Goal: Transaction & Acquisition: Download file/media

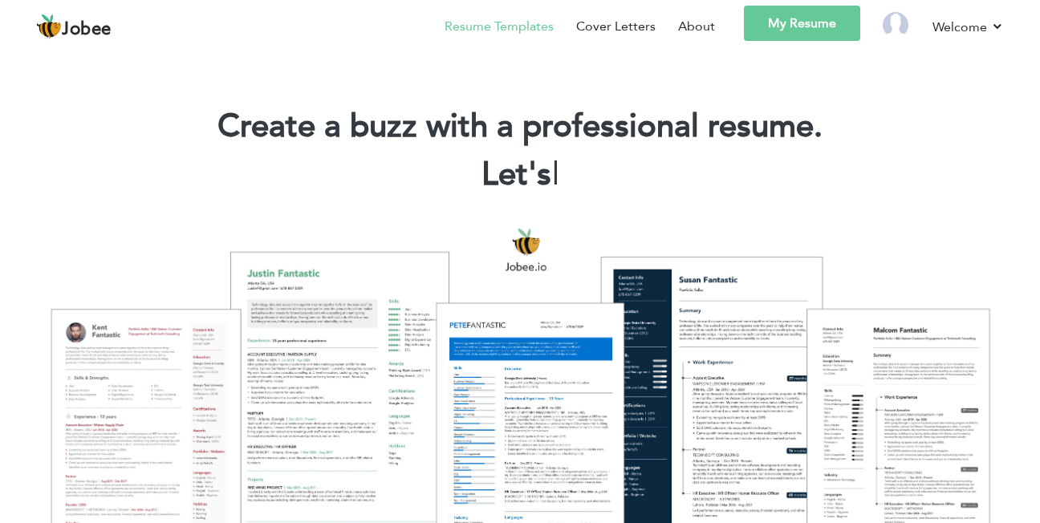
click at [496, 33] on link "Resume Templates" at bounding box center [499, 26] width 109 height 19
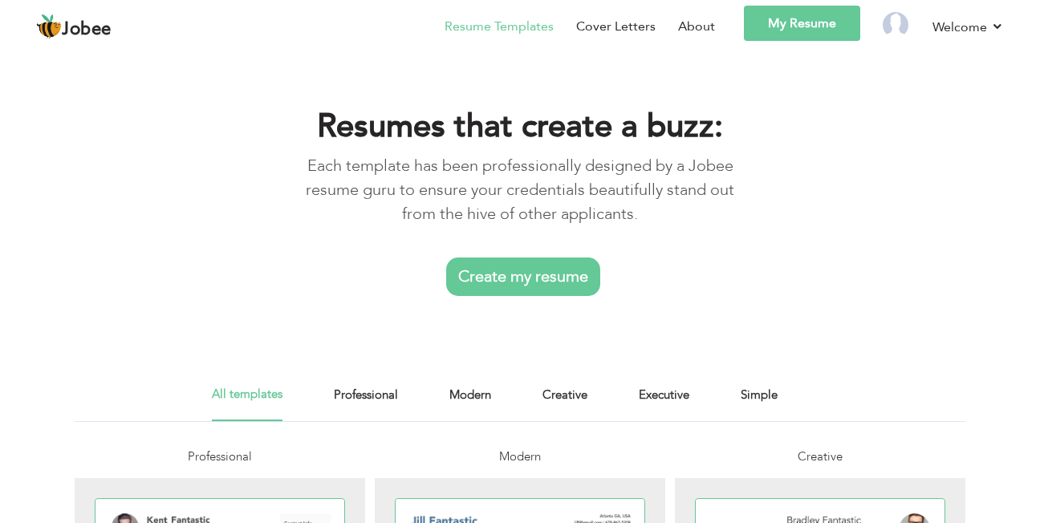
click at [786, 29] on link "My Resume" at bounding box center [802, 23] width 116 height 35
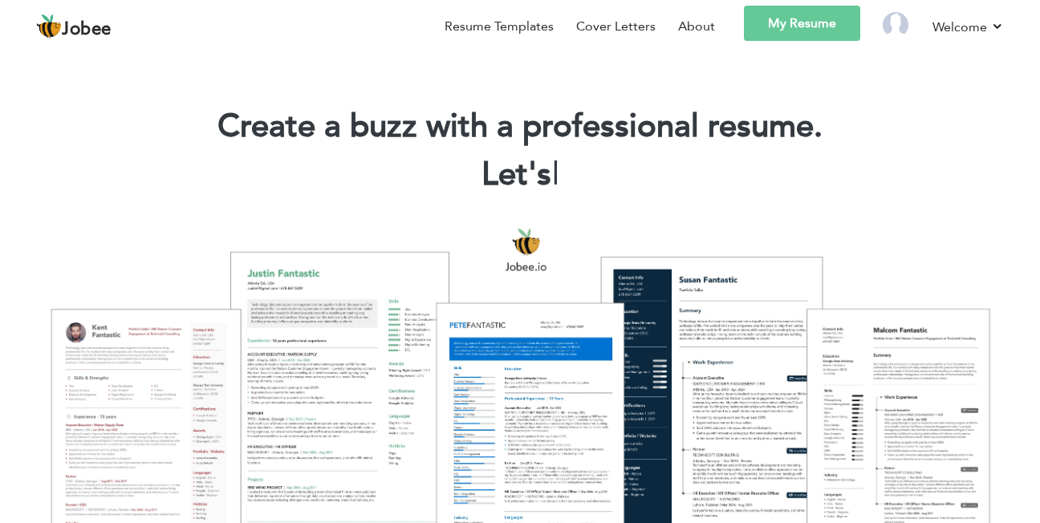
click at [786, 29] on link "My Resume" at bounding box center [802, 23] width 116 height 35
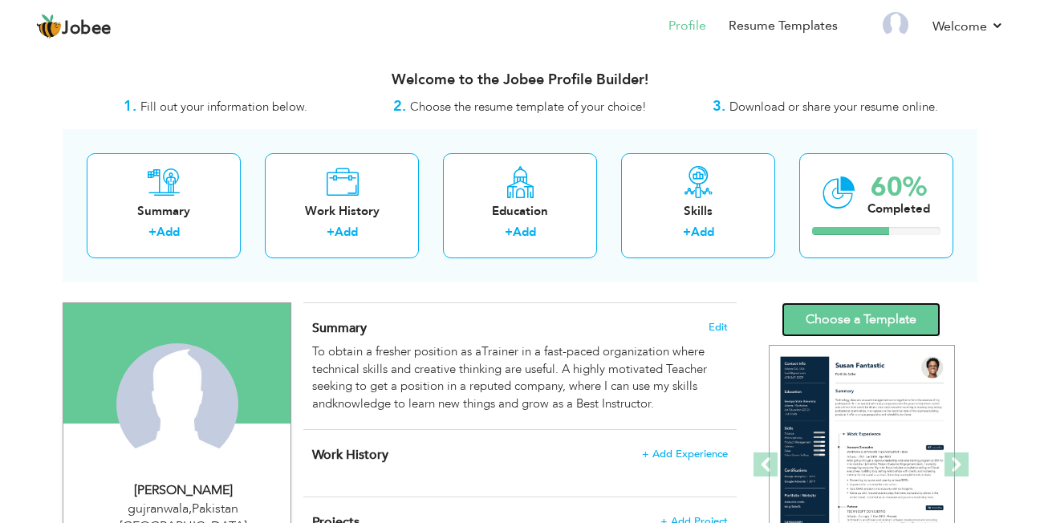
click at [872, 314] on link "Choose a Template" at bounding box center [861, 320] width 159 height 35
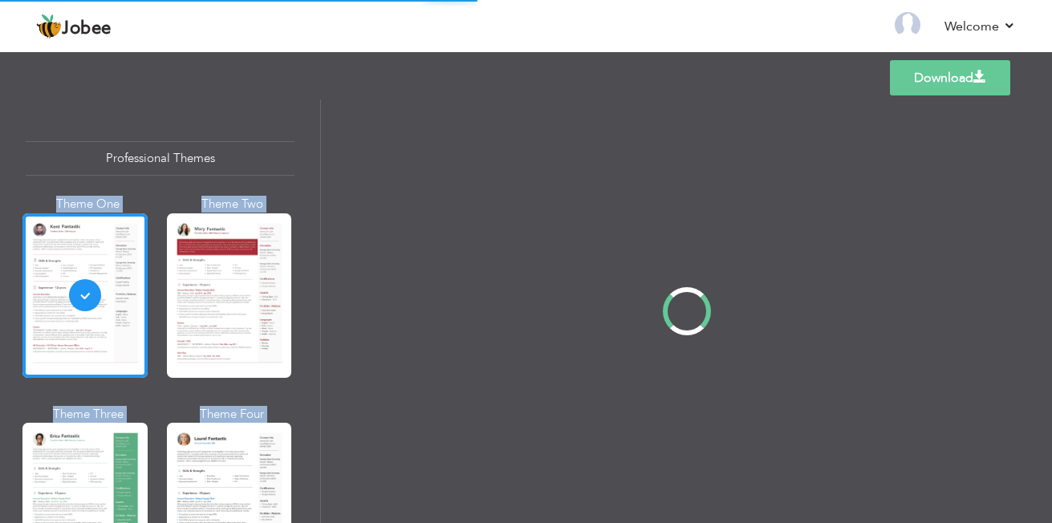
drag, startPoint x: 316, startPoint y: 136, endPoint x: 326, endPoint y: 184, distance: 49.1
click at [326, 184] on div "Professional Themes Theme One Theme Two Theme Three Theme Four" at bounding box center [526, 312] width 1052 height 424
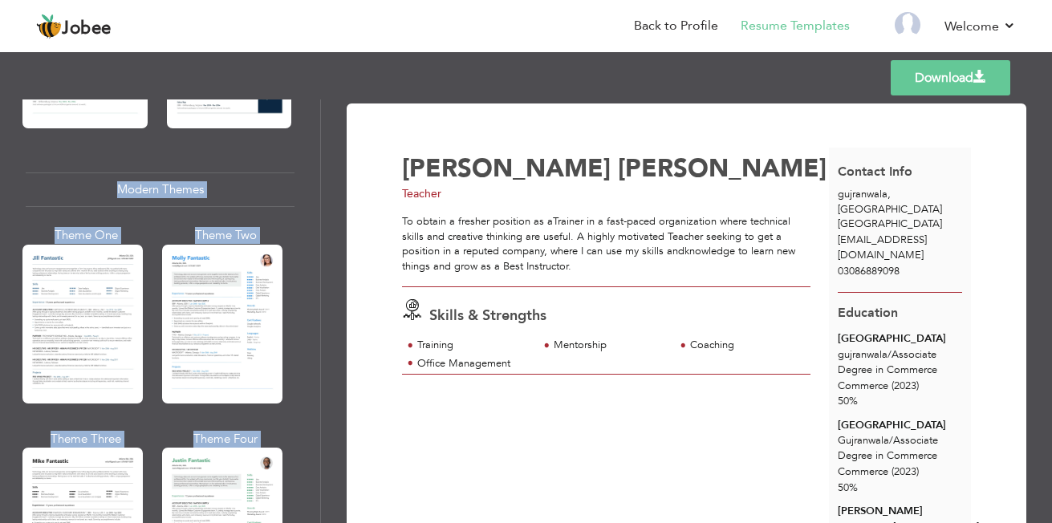
scroll to position [688, 0]
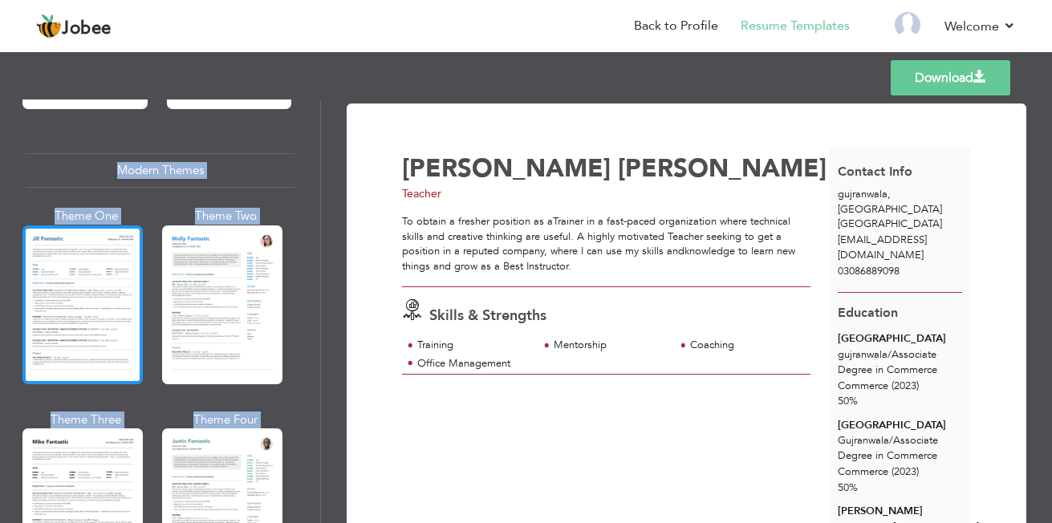
click at [103, 254] on div at bounding box center [82, 305] width 120 height 159
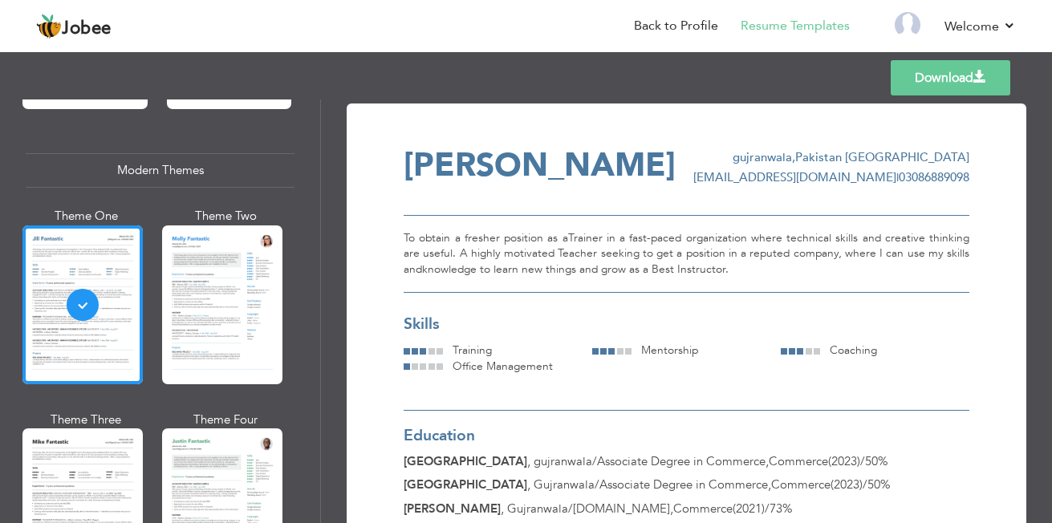
click at [937, 79] on link "Download" at bounding box center [951, 77] width 120 height 35
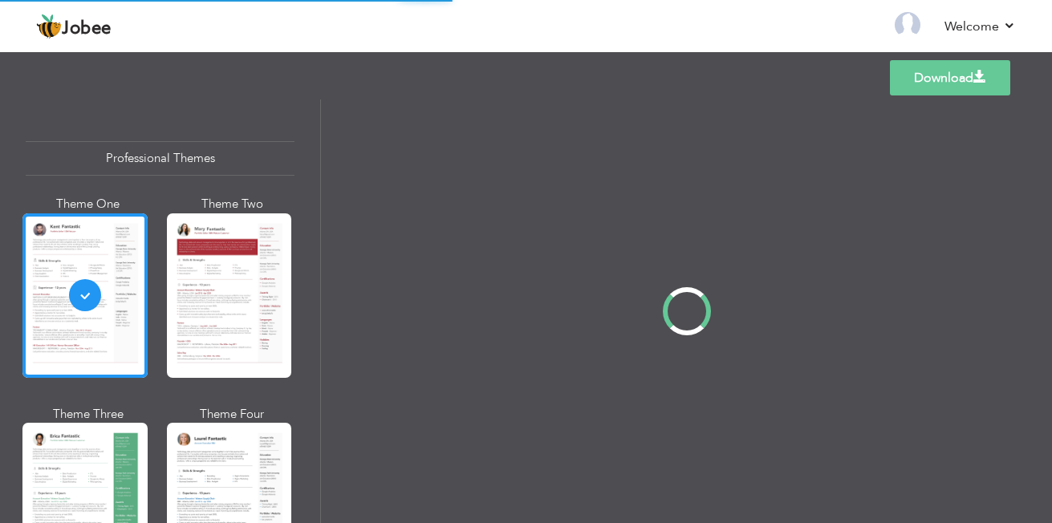
click at [319, 141] on div "Professional Themes Theme One Theme Two Theme Three Theme Four" at bounding box center [526, 312] width 1052 height 424
drag, startPoint x: 319, startPoint y: 141, endPoint x: 319, endPoint y: 187, distance: 45.8
click at [319, 187] on div "Professional Themes Theme One Theme Two Theme Three Theme Four" at bounding box center [526, 312] width 1052 height 424
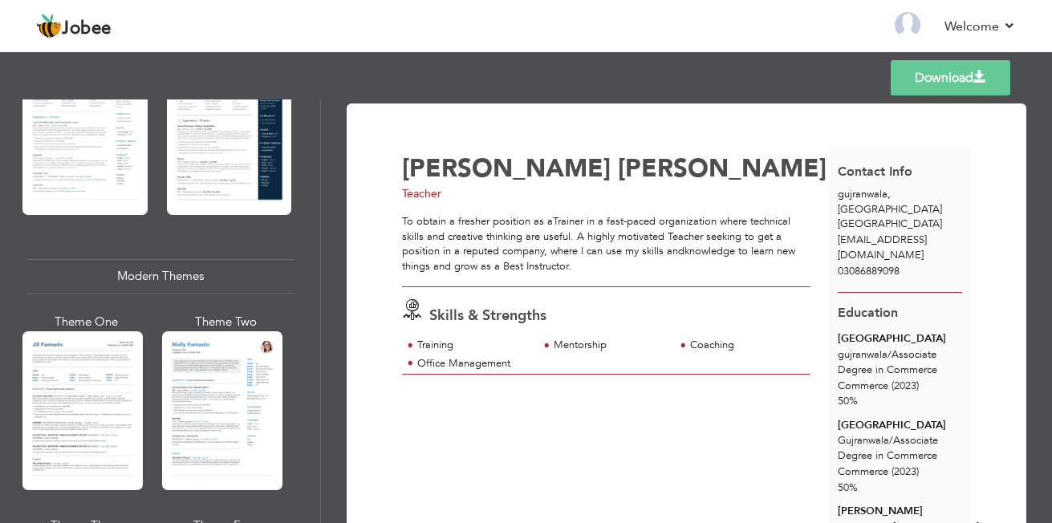
scroll to position [613, 0]
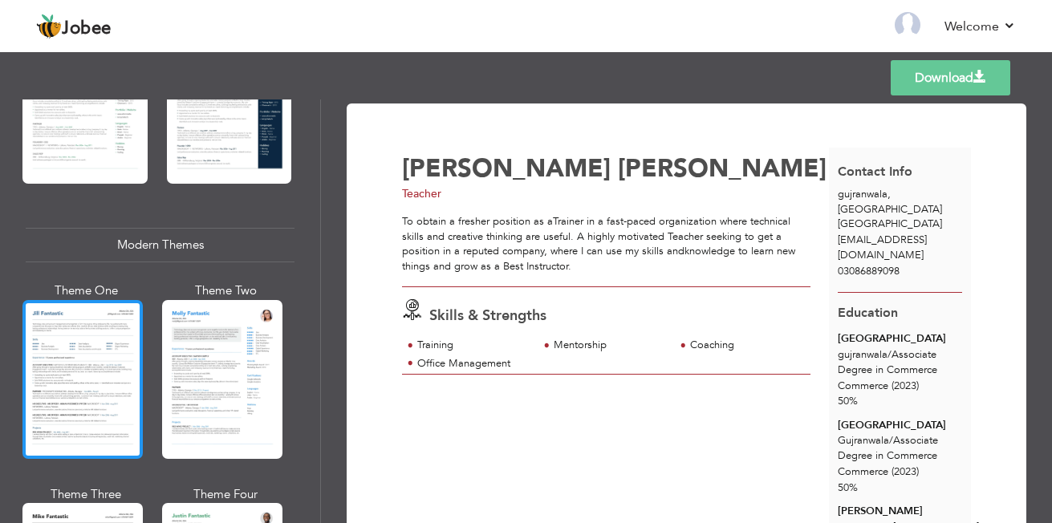
click at [104, 351] on div at bounding box center [82, 379] width 120 height 159
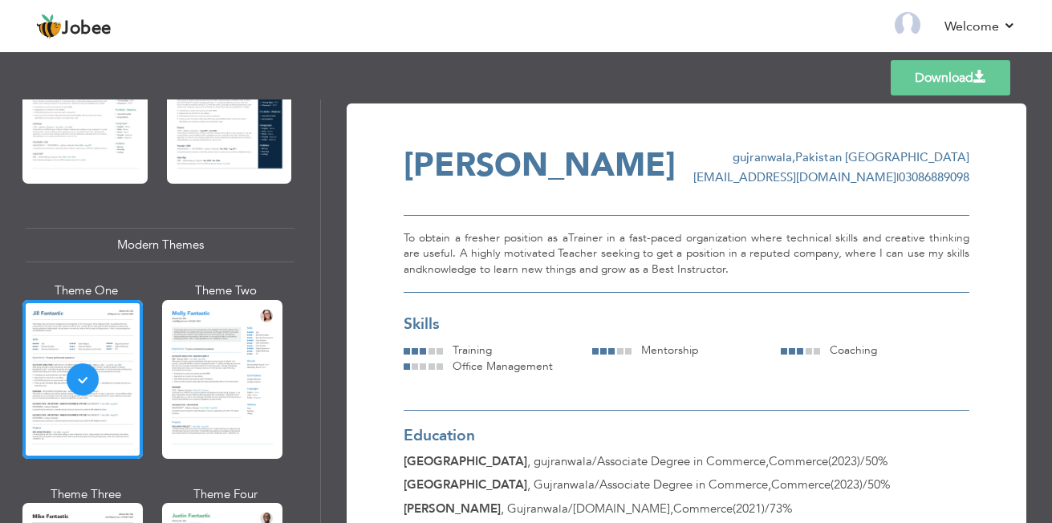
click at [947, 94] on link "Download" at bounding box center [951, 77] width 120 height 35
